Goal: Transaction & Acquisition: Book appointment/travel/reservation

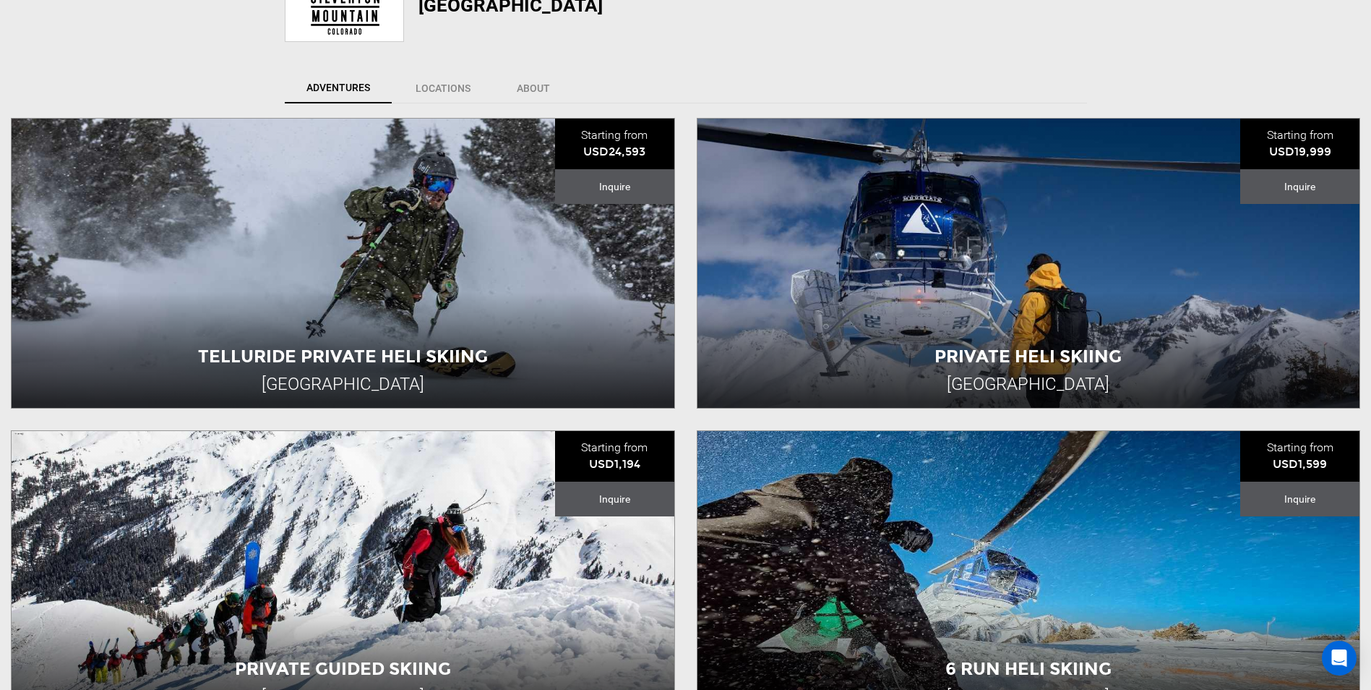
scroll to position [506, 0]
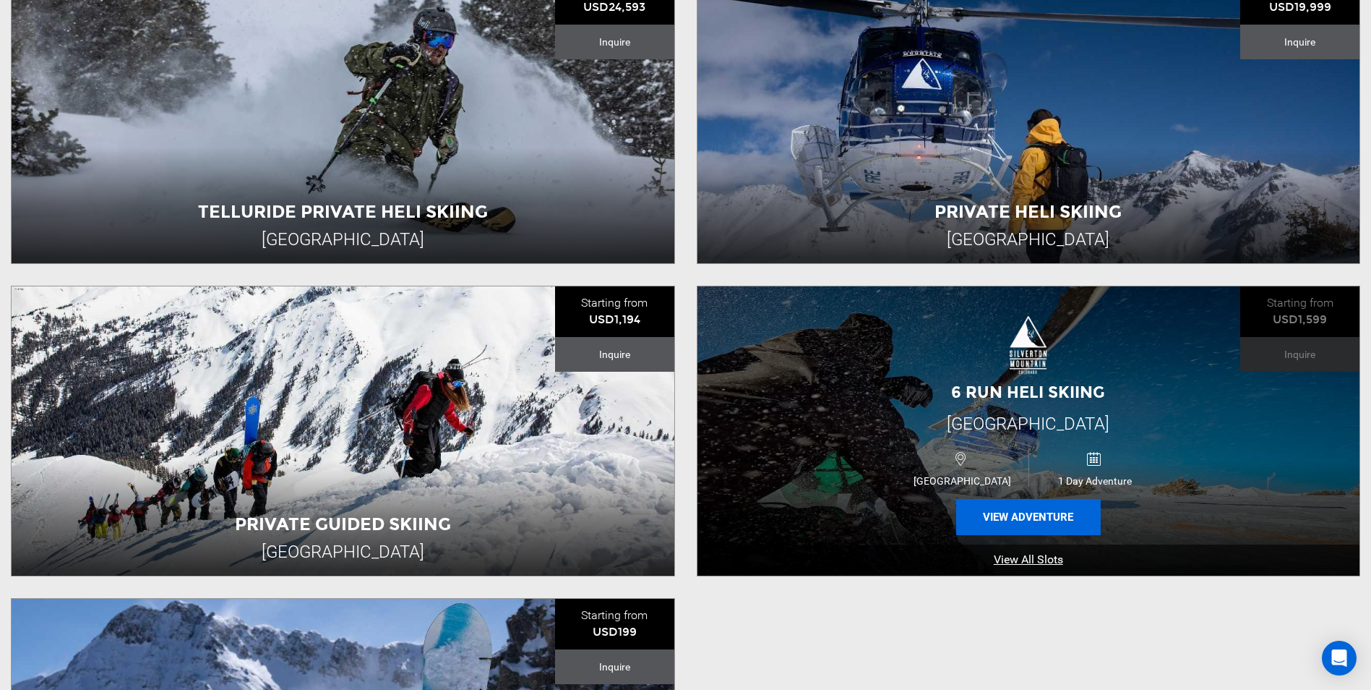
click at [1023, 501] on button "View Adventure" at bounding box center [1028, 517] width 145 height 36
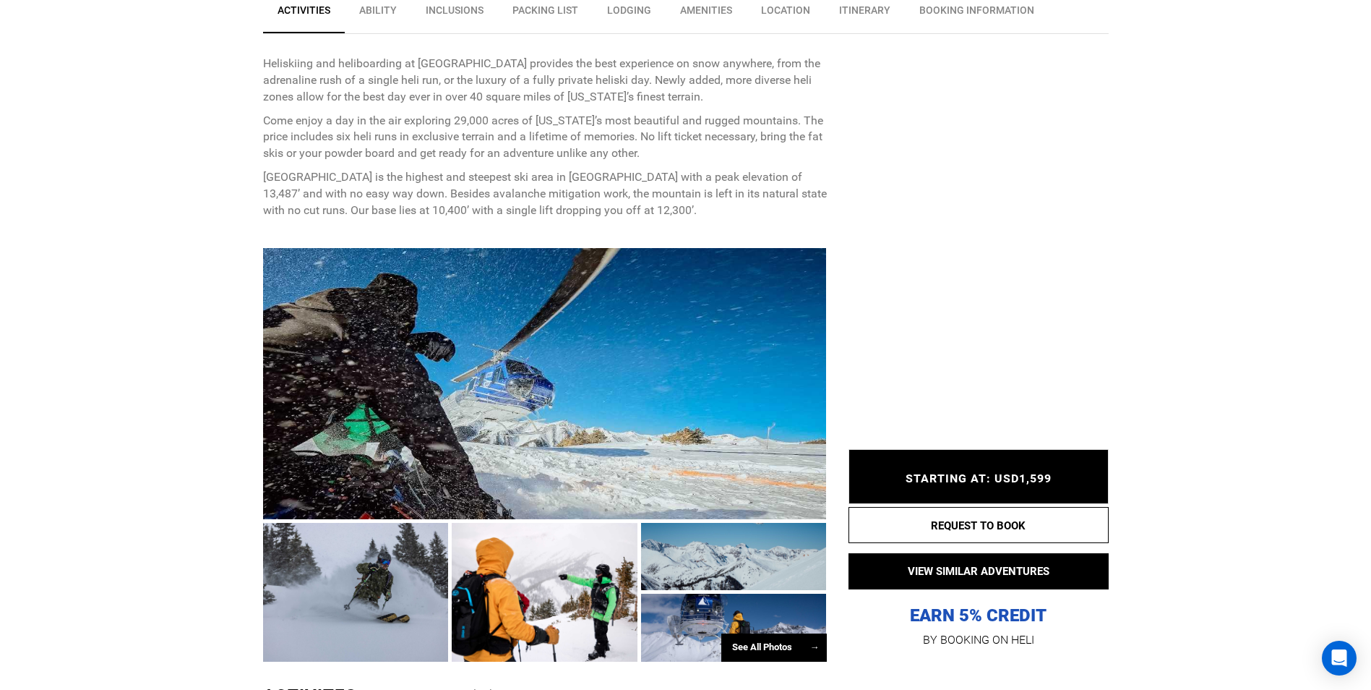
scroll to position [651, 0]
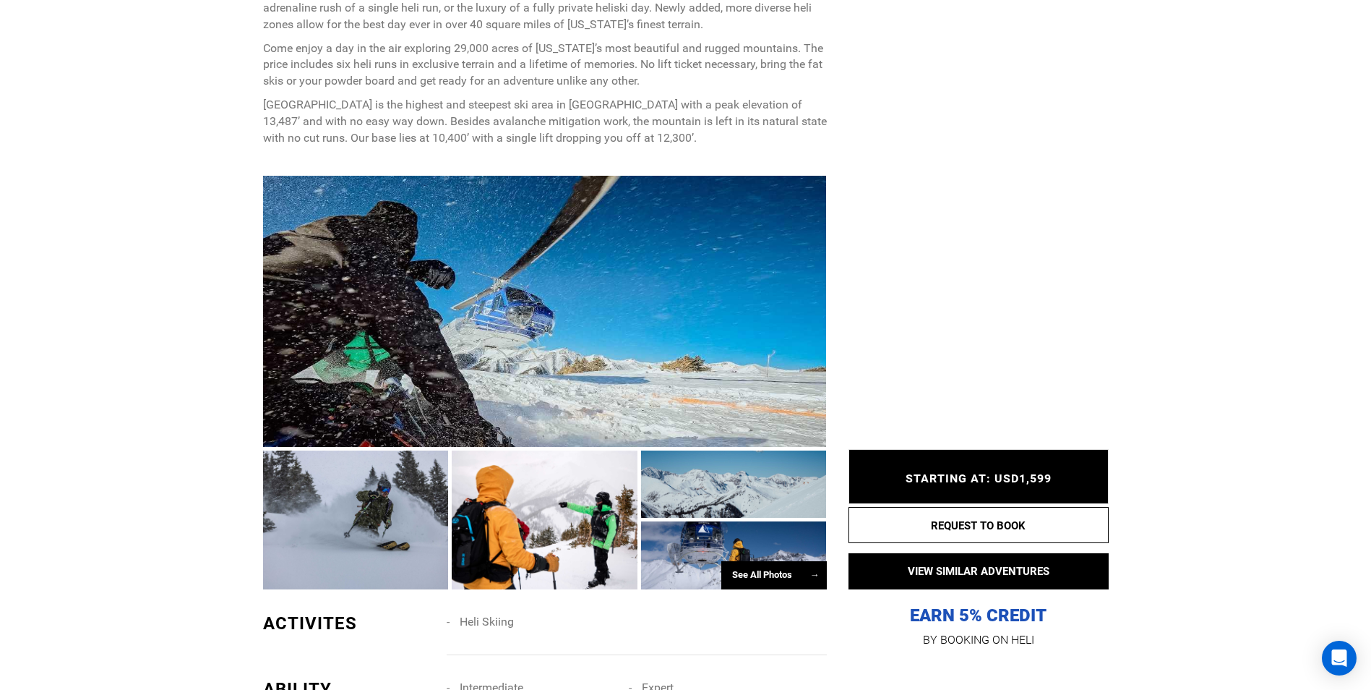
click at [766, 575] on div "See All Photos →" at bounding box center [774, 575] width 106 height 28
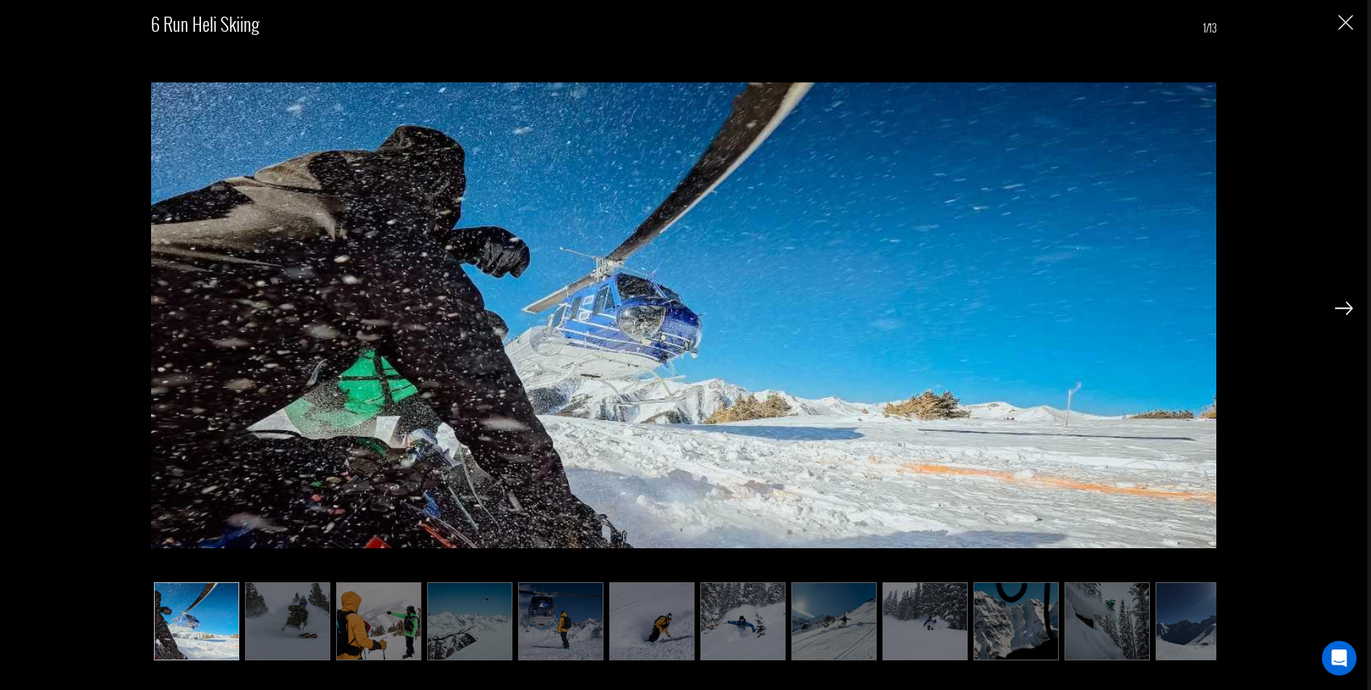
scroll to position [940, 0]
click at [221, 627] on img at bounding box center [196, 621] width 85 height 78
click at [267, 622] on img at bounding box center [287, 621] width 85 height 78
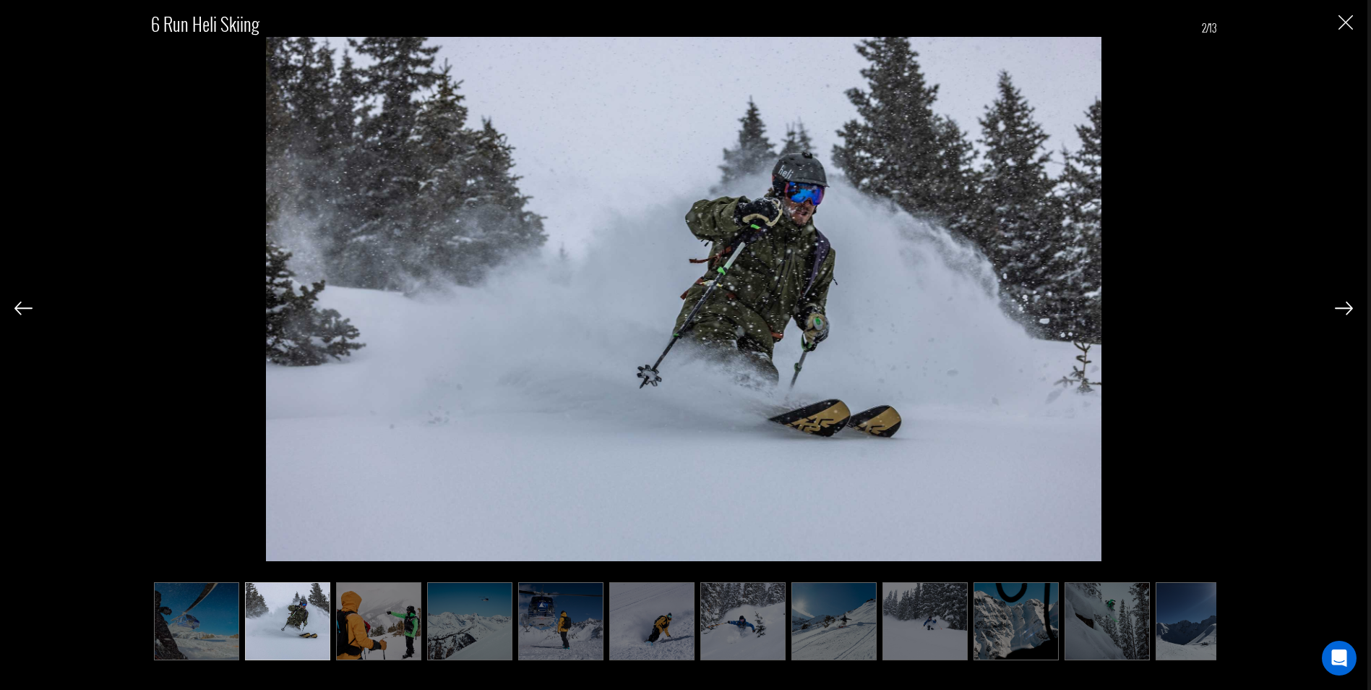
click at [379, 606] on img at bounding box center [378, 621] width 85 height 78
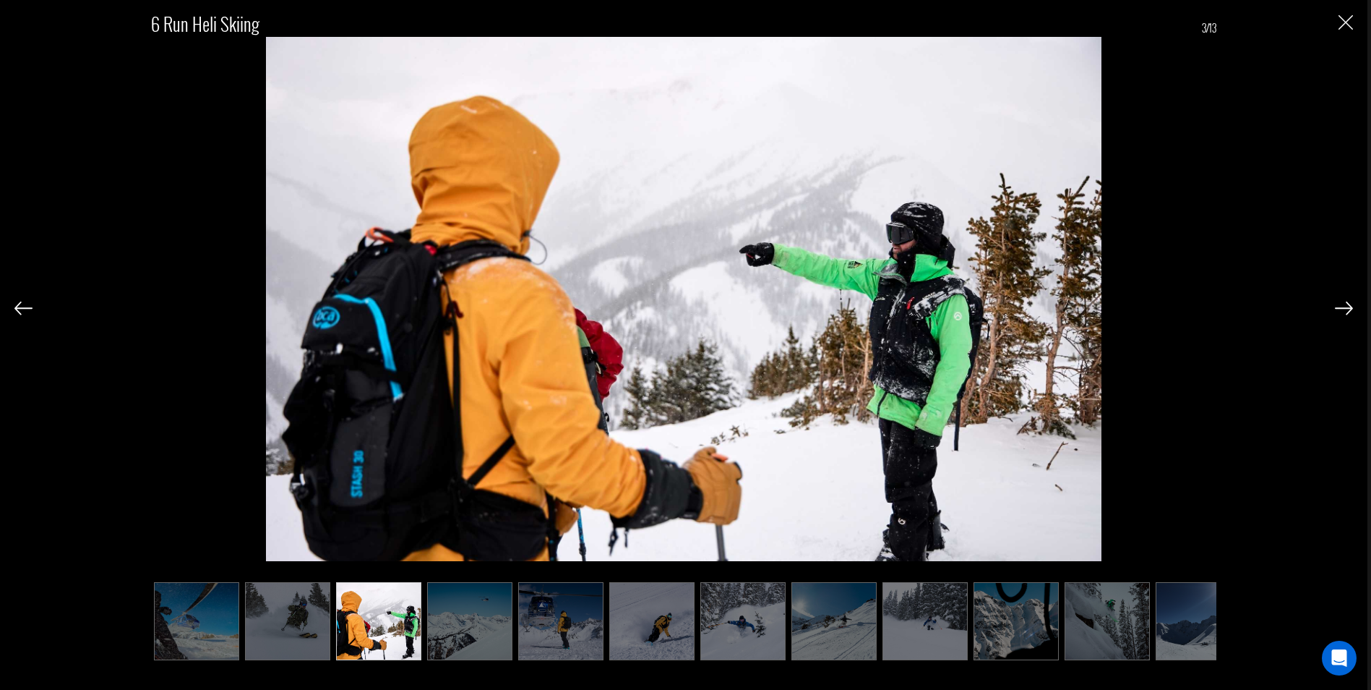
click at [443, 612] on img at bounding box center [469, 621] width 85 height 78
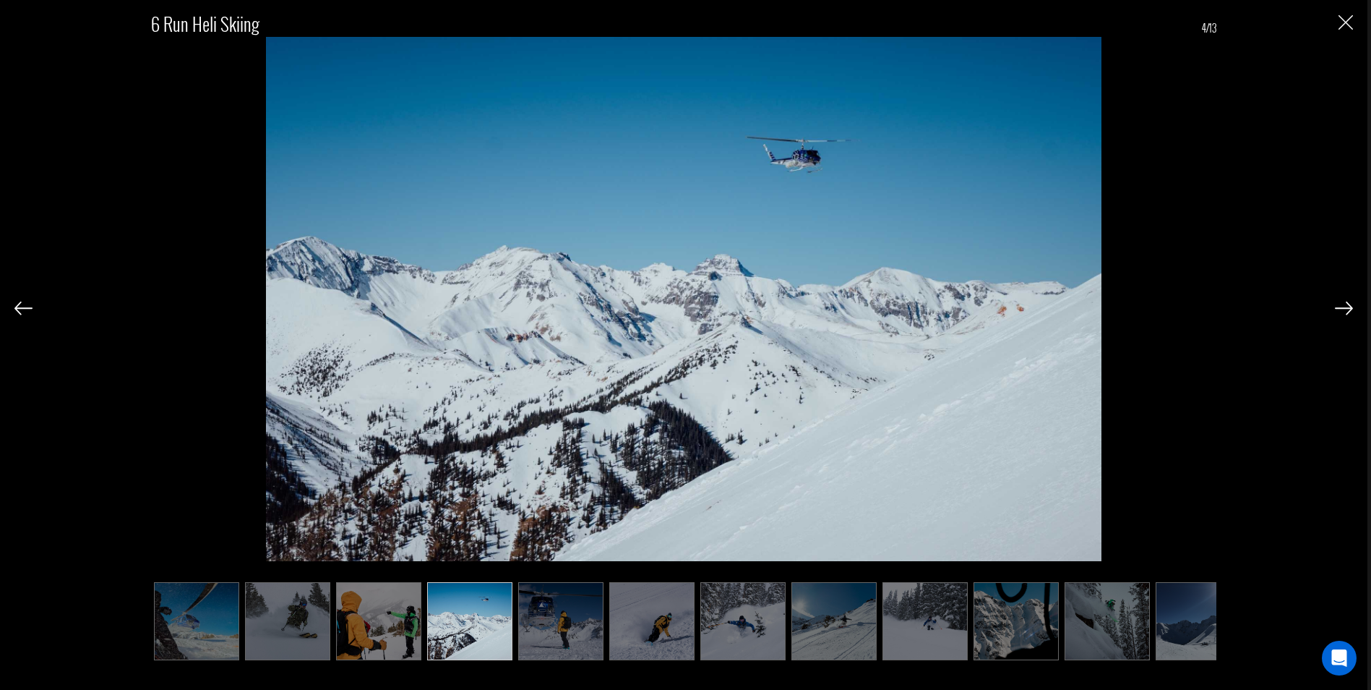
click at [555, 614] on img at bounding box center [560, 621] width 85 height 78
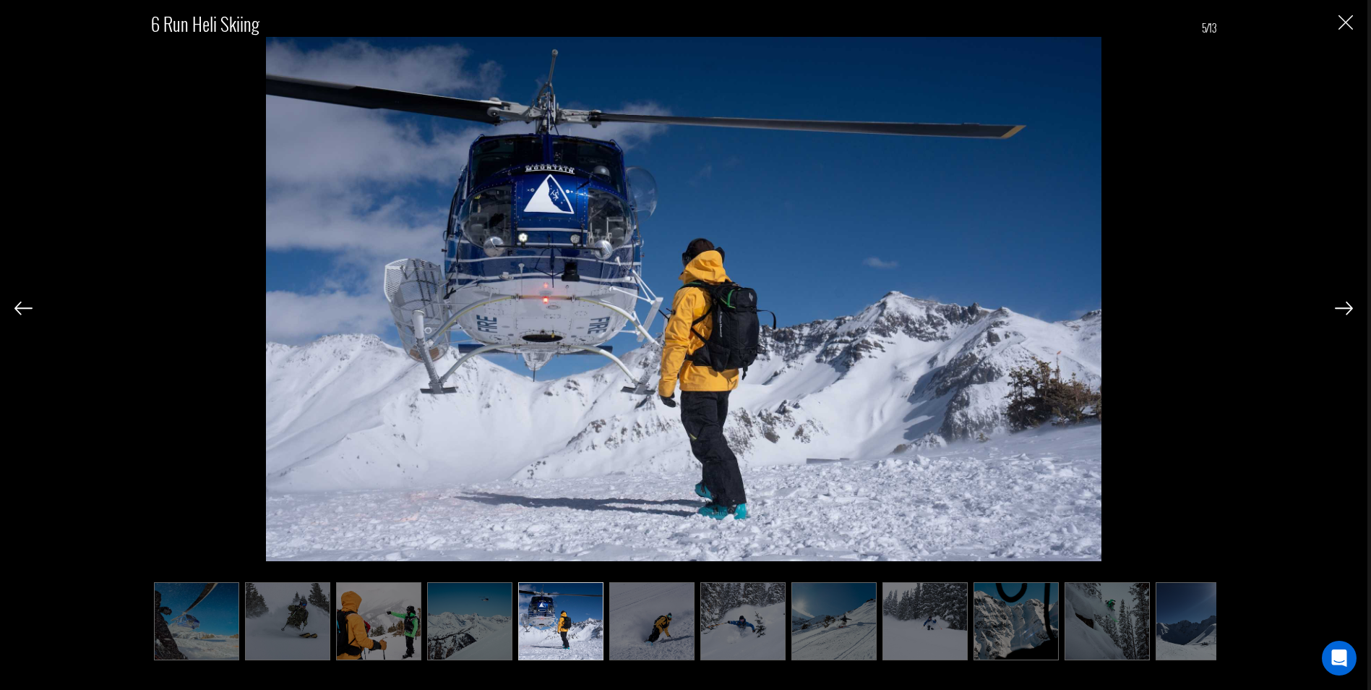
click at [630, 614] on img at bounding box center [651, 621] width 85 height 78
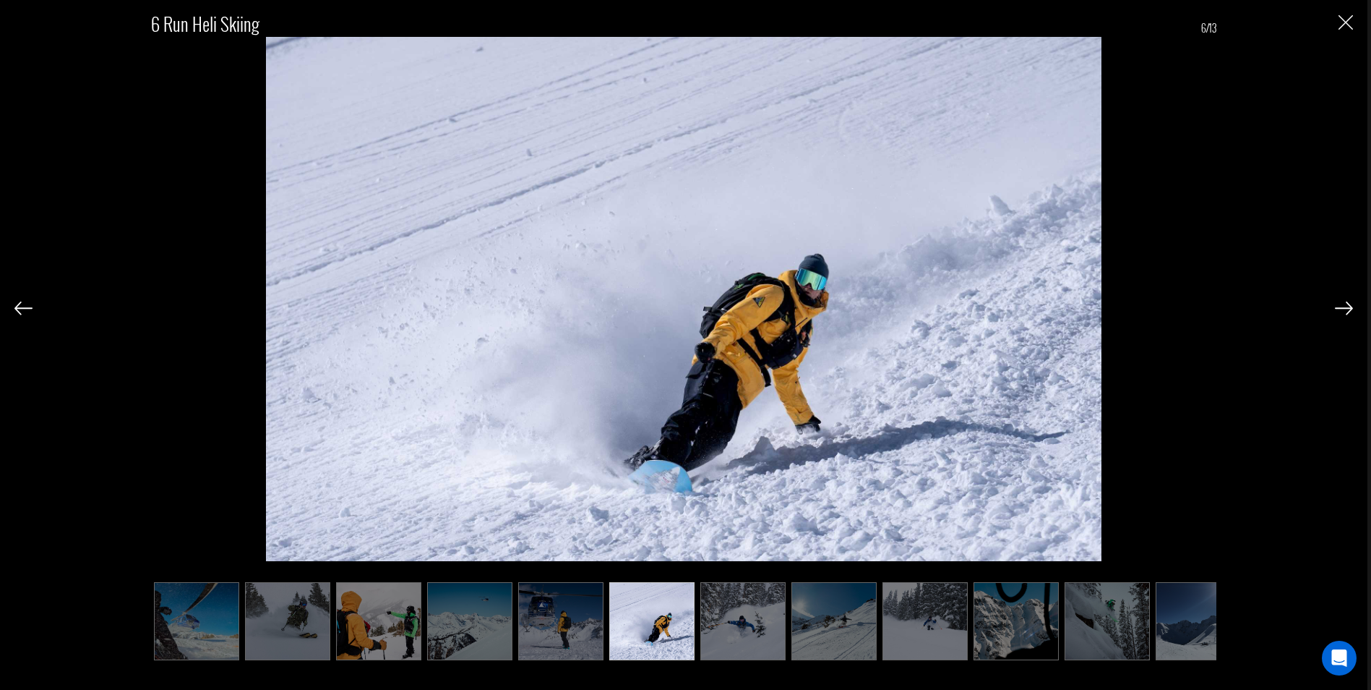
click at [809, 612] on img at bounding box center [834, 621] width 85 height 78
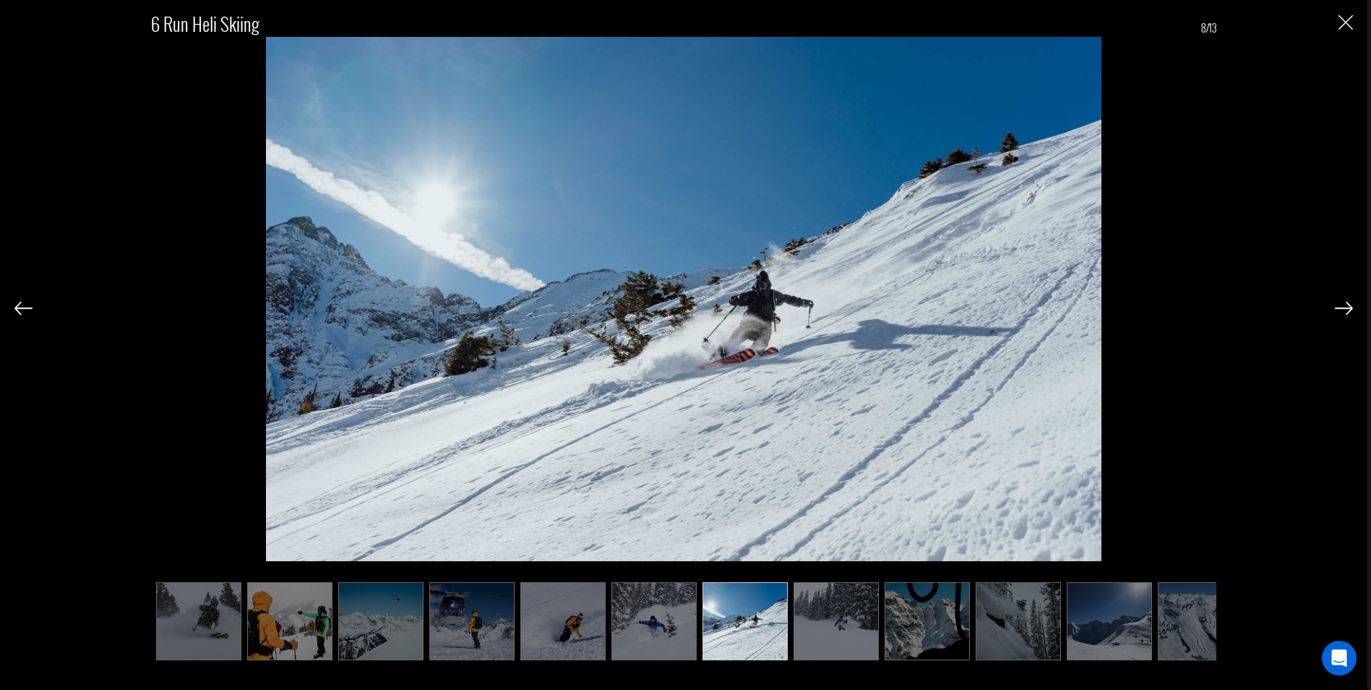
scroll to position [0, 119]
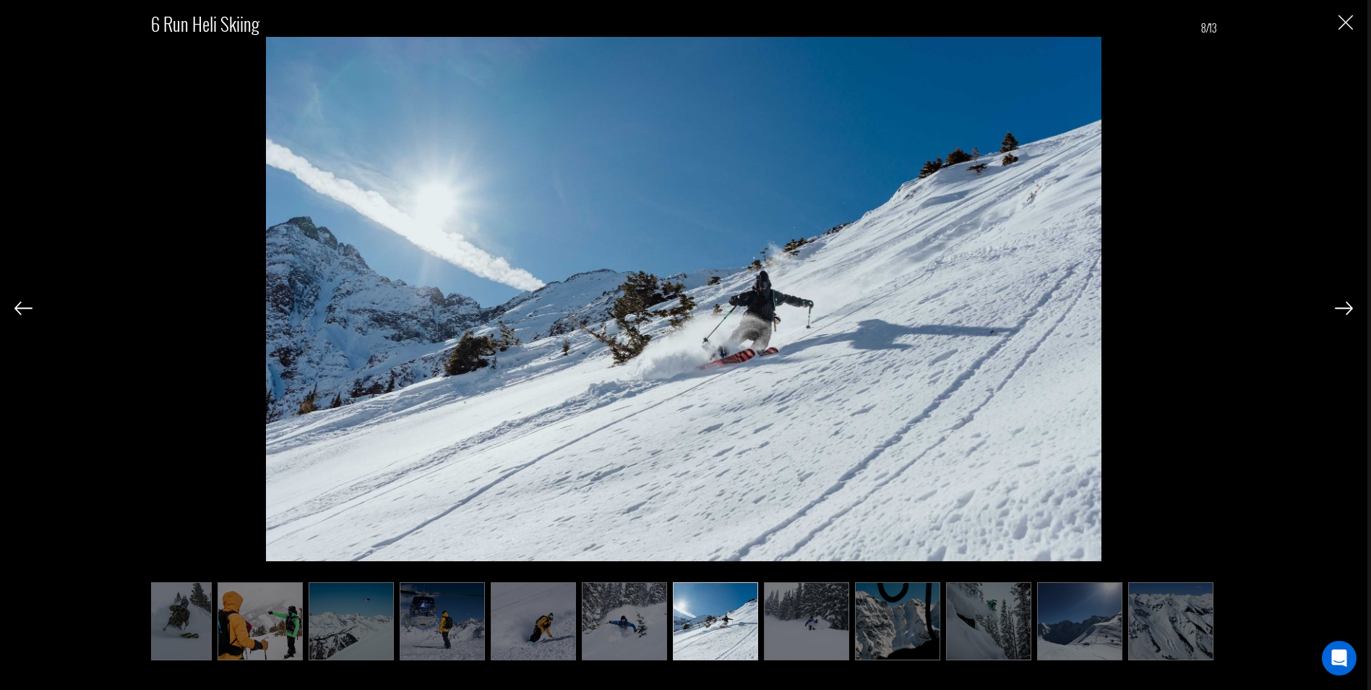
click at [830, 609] on img at bounding box center [806, 621] width 85 height 78
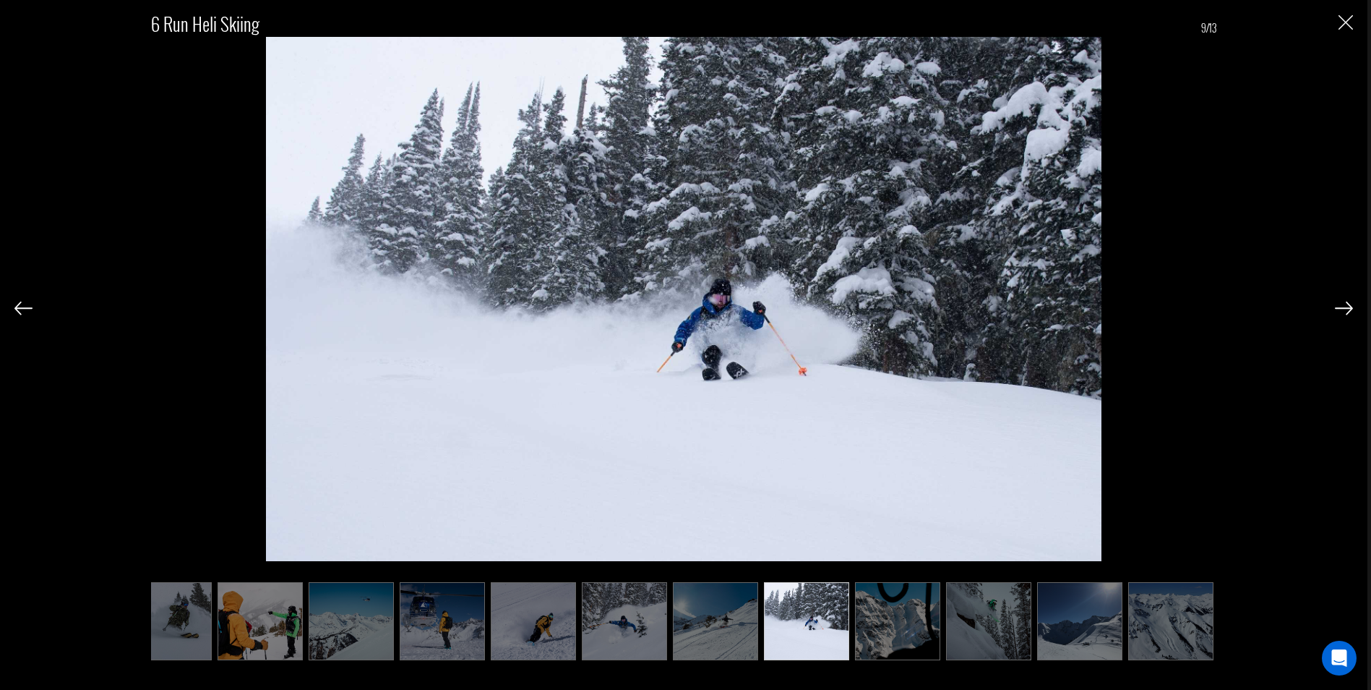
click at [883, 610] on img at bounding box center [897, 621] width 85 height 78
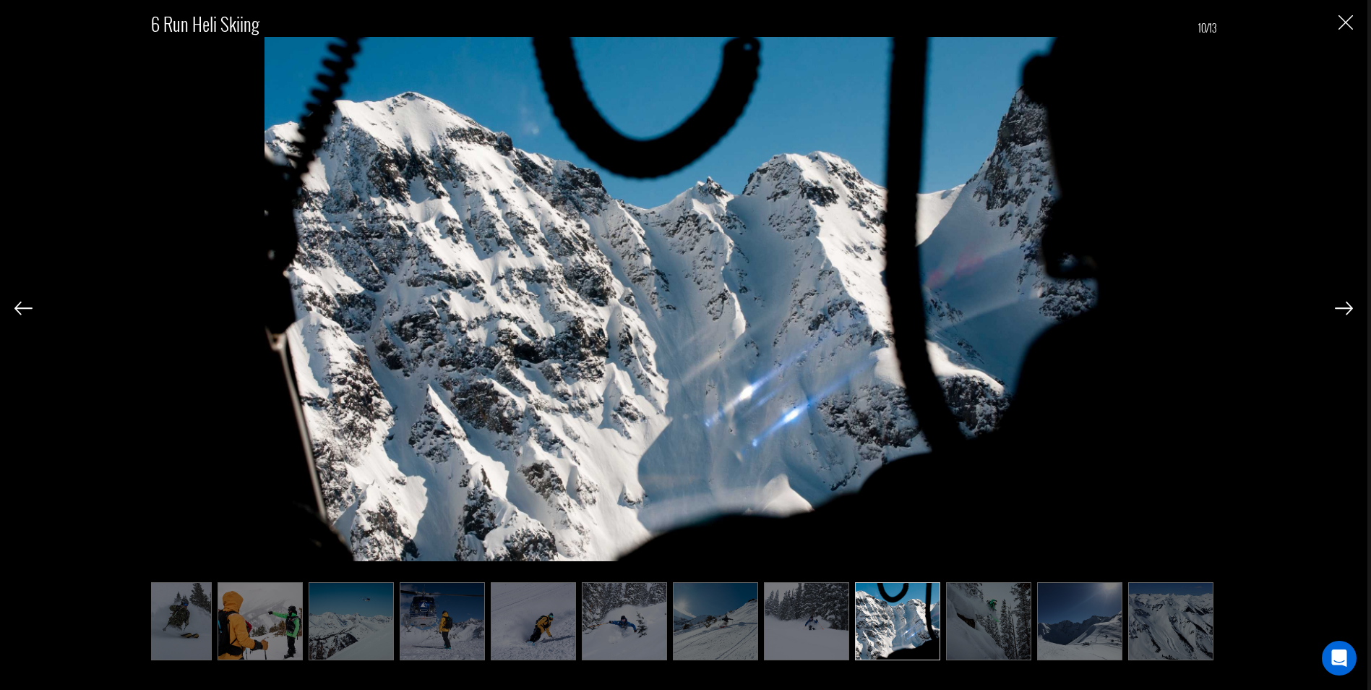
click at [975, 619] on img at bounding box center [988, 621] width 85 height 78
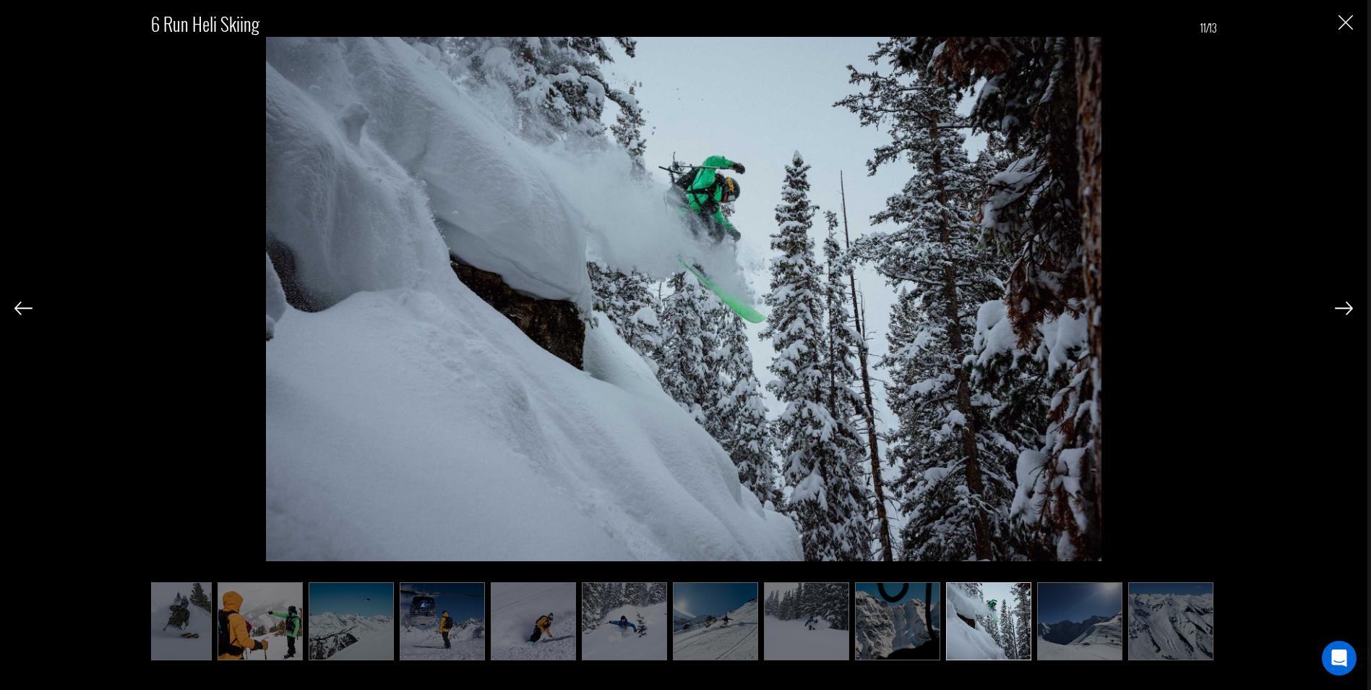
click at [1055, 621] on img at bounding box center [1079, 621] width 85 height 78
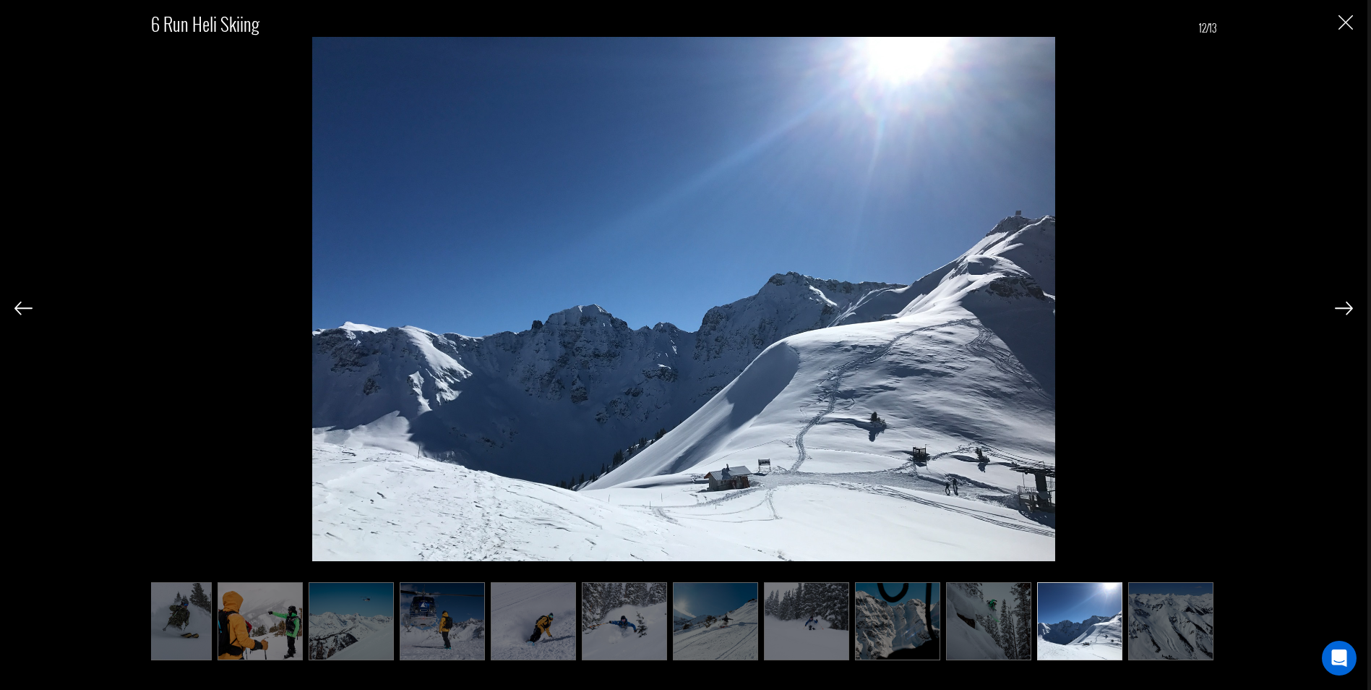
click at [1181, 632] on img at bounding box center [1170, 621] width 85 height 78
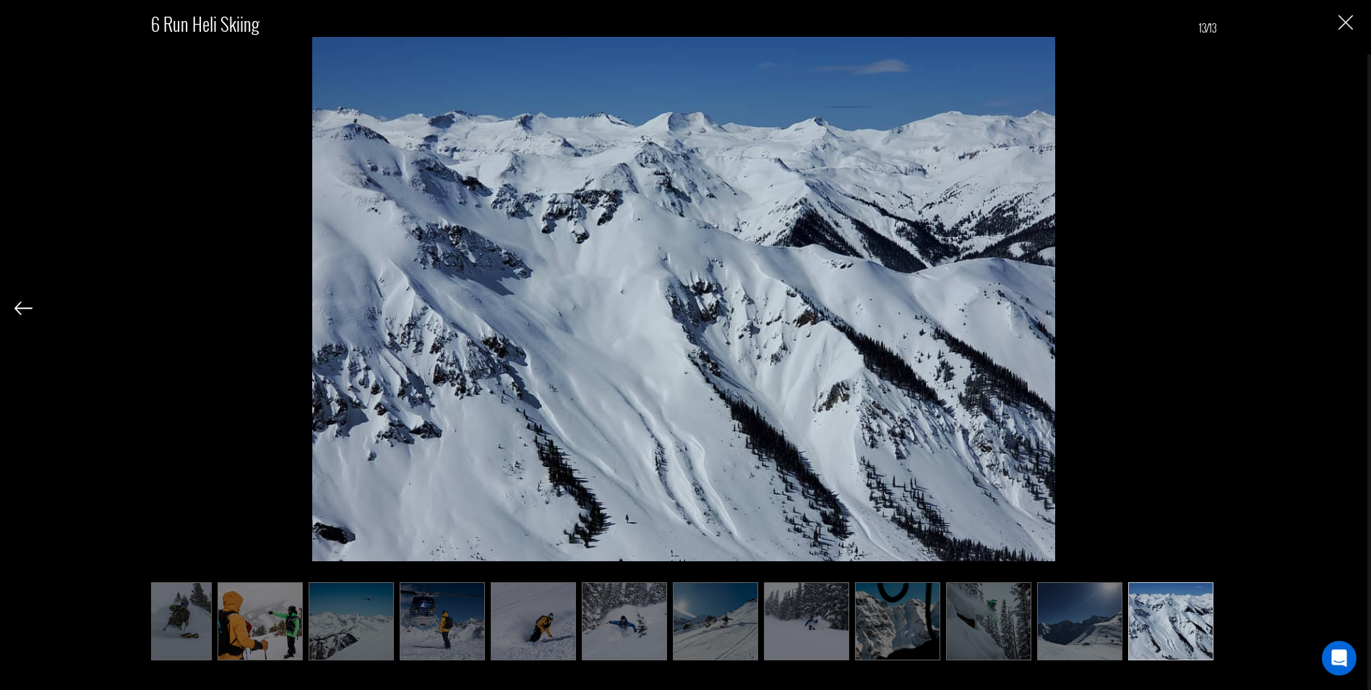
scroll to position [1012, 0]
click at [1345, 24] on img "Close" at bounding box center [1346, 22] width 14 height 14
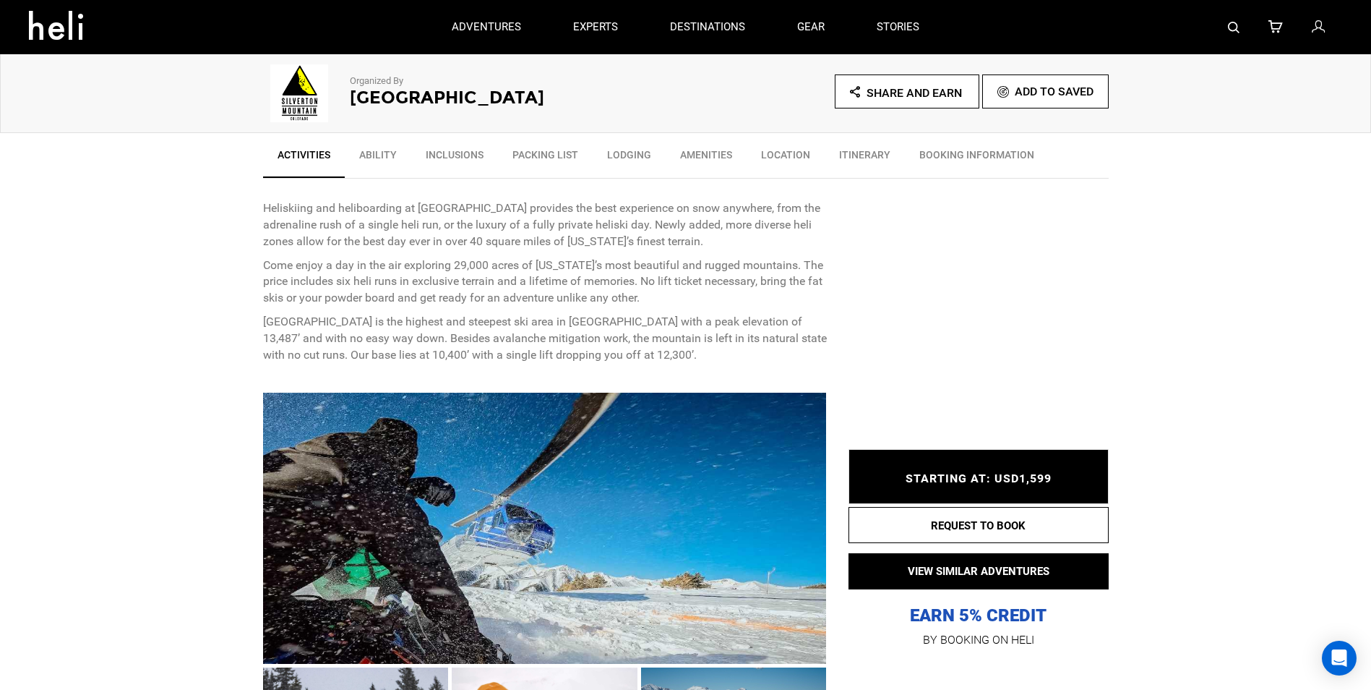
scroll to position [145, 0]
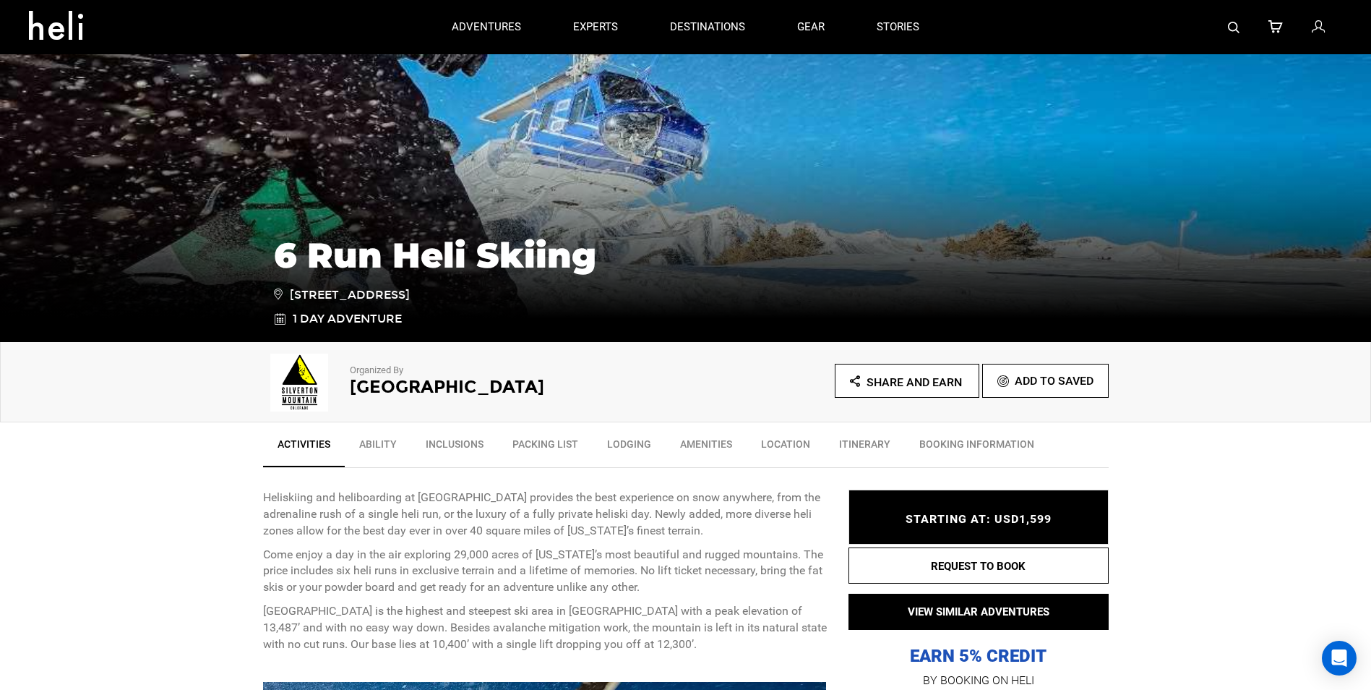
click at [779, 441] on link "Location" at bounding box center [786, 447] width 78 height 36
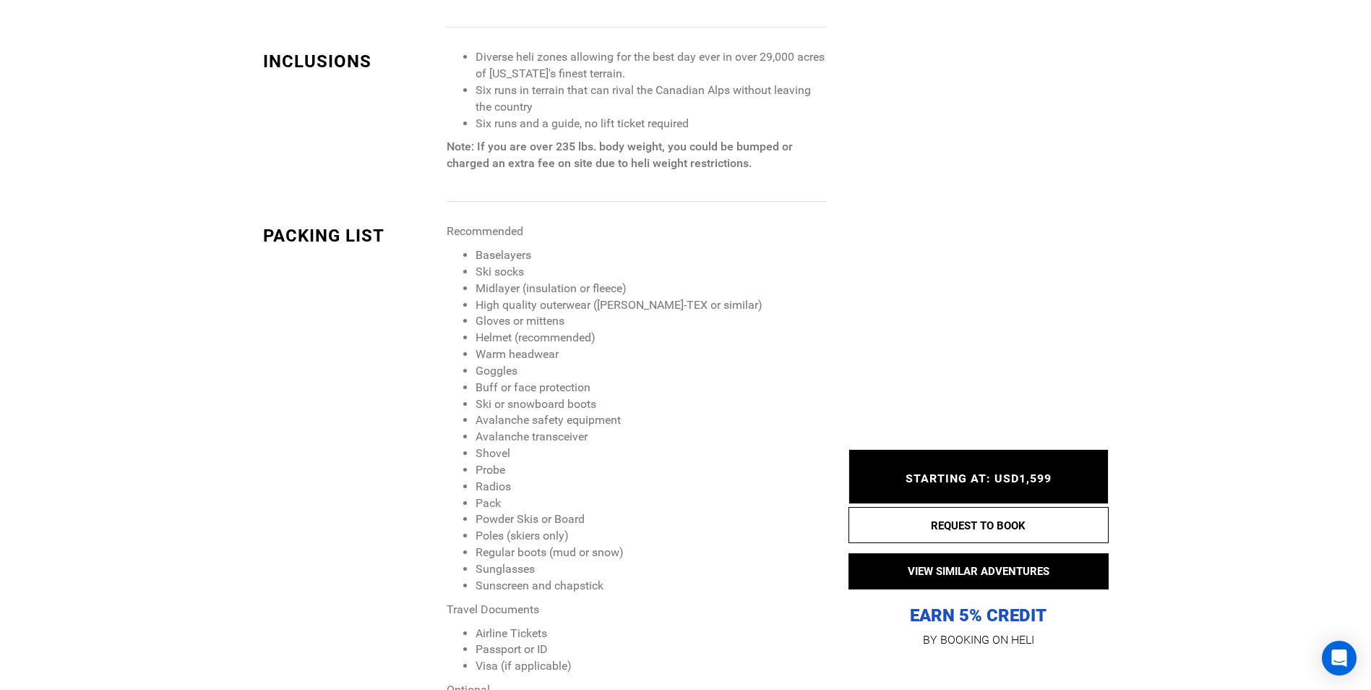
scroll to position [1397, 0]
